Goal: Transaction & Acquisition: Purchase product/service

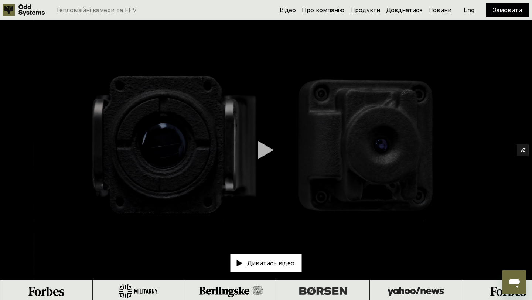
click at [518, 8] on link "Замовити" at bounding box center [507, 9] width 29 height 7
click at [510, 10] on link "Замовити" at bounding box center [507, 9] width 29 height 7
click at [494, 7] on link "Замовити" at bounding box center [507, 9] width 29 height 7
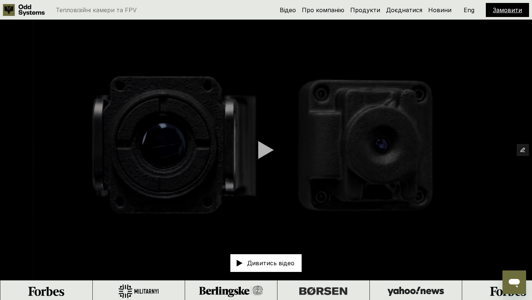
click at [510, 10] on link "Замовити" at bounding box center [507, 9] width 29 height 7
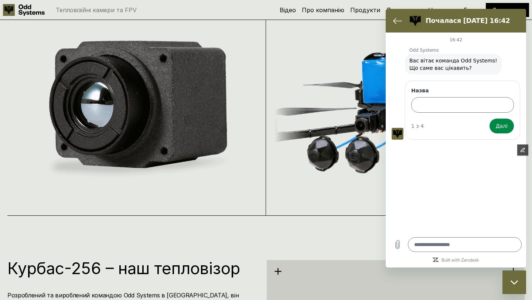
scroll to position [702, 0]
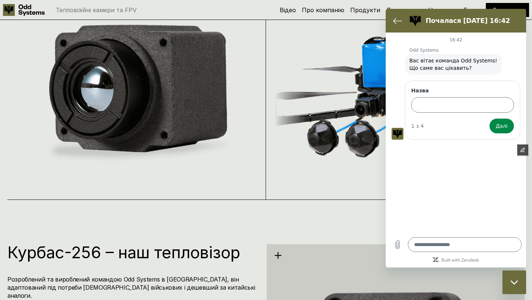
click at [514, 21] on h2 "Почалася 19 вер. о 16:42" at bounding box center [472, 20] width 93 height 9
click at [400, 21] on icon "Повернутися до списку розмов" at bounding box center [397, 21] width 8 height 6
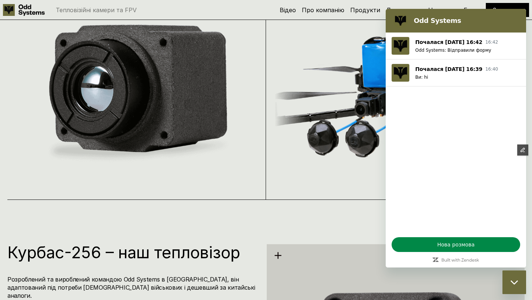
click at [470, 17] on h2 "Odd Systems" at bounding box center [466, 20] width 105 height 9
click at [503, 17] on h2 "Odd Systems" at bounding box center [466, 20] width 105 height 9
click at [513, 290] on div "Закрити вікно обміну повідомленнями" at bounding box center [514, 282] width 22 height 22
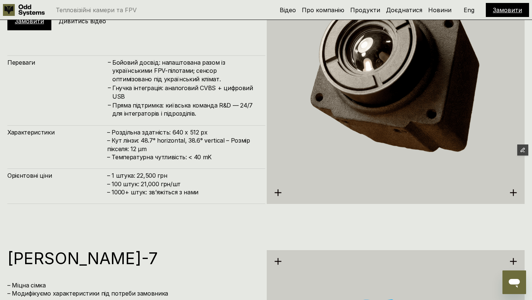
scroll to position [1613, 0]
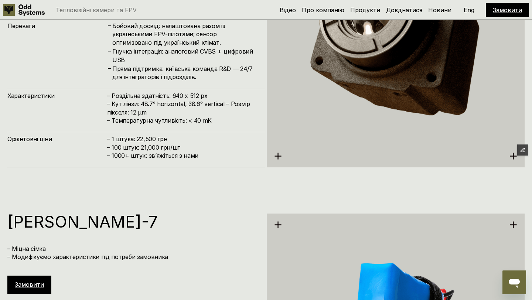
click at [35, 282] on link "Замовити" at bounding box center [29, 284] width 29 height 7
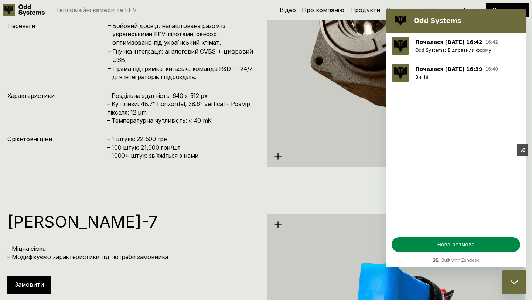
click at [516, 286] on div "Закрити вікно обміну повідомленнями" at bounding box center [514, 282] width 22 height 22
